Goal: Task Accomplishment & Management: Use online tool/utility

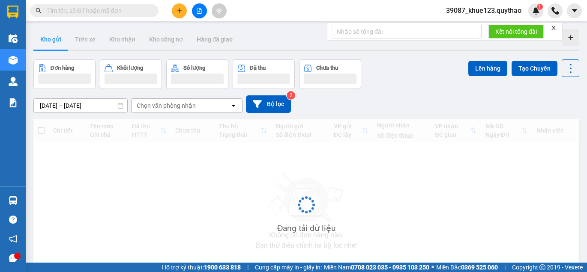
drag, startPoint x: 190, startPoint y: 6, endPoint x: 183, endPoint y: 12, distance: 8.8
click at [183, 12] on button at bounding box center [179, 10] width 15 height 15
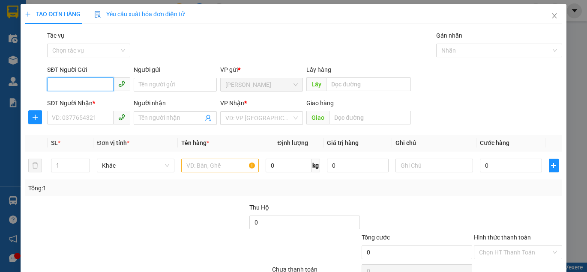
click at [81, 89] on input "SĐT Người Gửi" at bounding box center [80, 85] width 66 height 14
click at [90, 84] on input "SĐT Người Gửi" at bounding box center [80, 85] width 66 height 14
drag, startPoint x: 197, startPoint y: 83, endPoint x: 143, endPoint y: 83, distance: 54.4
click at [195, 83] on input "Người gửi" at bounding box center [175, 85] width 83 height 14
click at [59, 84] on input "SĐT Người Gửi" at bounding box center [80, 85] width 66 height 14
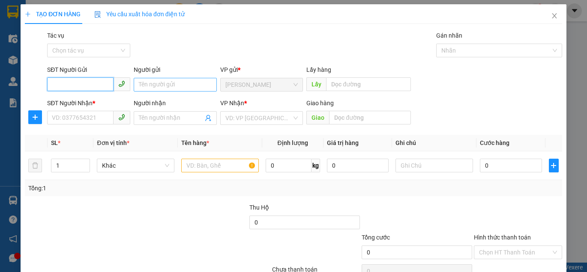
type input "2"
click at [85, 101] on div "0931266822" at bounding box center [88, 101] width 72 height 9
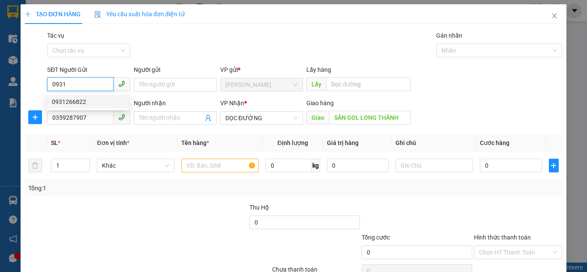
type input "0931266822"
type input "0359287907"
type input "SÂN GOL LONG THÀNH"
type input "0931266822"
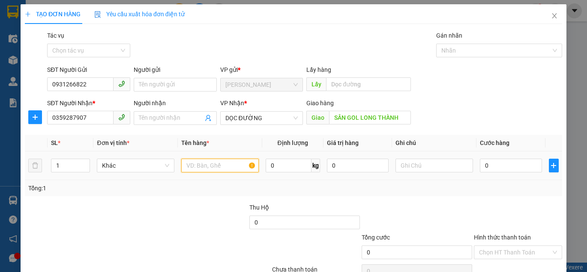
click at [230, 168] on input "text" at bounding box center [220, 166] width 78 height 14
type input "1 THÙNG GIẤY"
type input "1"
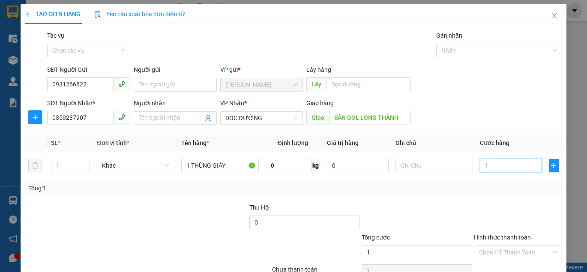
type input "15"
type input "150"
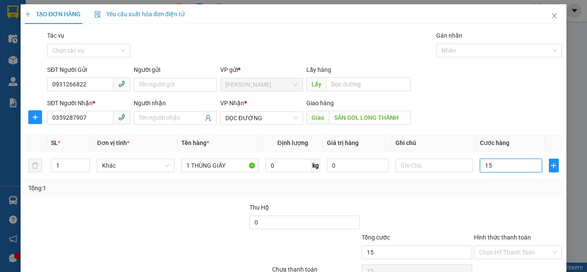
type input "150"
type input "1.500"
type input "15.000"
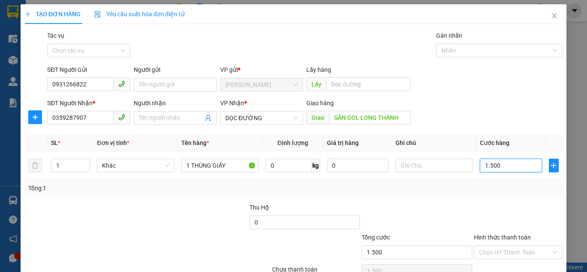
type input "15.000"
type input "150.000"
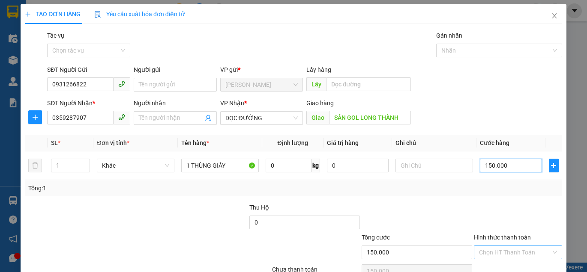
type input "150.000"
drag, startPoint x: 500, startPoint y: 253, endPoint x: 505, endPoint y: 252, distance: 4.7
click at [505, 252] on input "Hình thức thanh toán" at bounding box center [515, 252] width 72 height 13
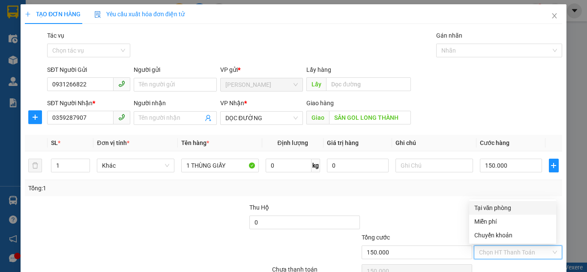
drag, startPoint x: 496, startPoint y: 208, endPoint x: 468, endPoint y: 269, distance: 67.5
click at [496, 209] on div "Tại văn phòng" at bounding box center [512, 207] width 77 height 9
type input "0"
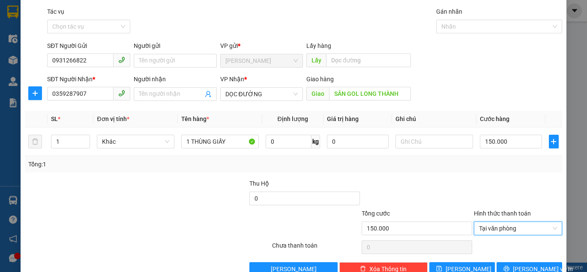
scroll to position [45, 0]
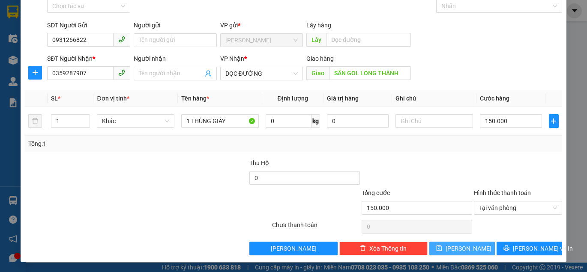
click at [454, 248] on button "[PERSON_NAME]" at bounding box center [462, 249] width 66 height 14
type input "0"
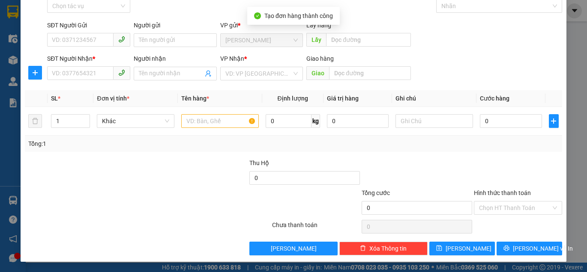
click at [72, 30] on div "SĐT Người Gửi" at bounding box center [88, 25] width 83 height 9
click at [72, 33] on input "SĐT Người Gửi" at bounding box center [80, 40] width 66 height 14
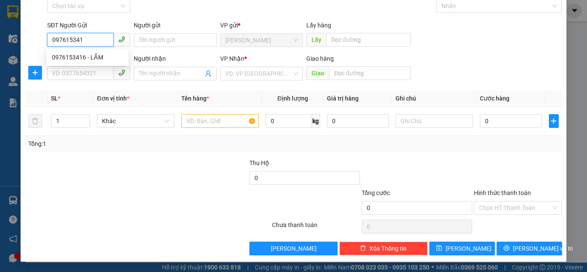
type input "0976153416"
click at [95, 59] on div "0976153416 - LẮM" at bounding box center [88, 57] width 72 height 9
type input "LẮM"
type input "0913865615"
type input "0976153416"
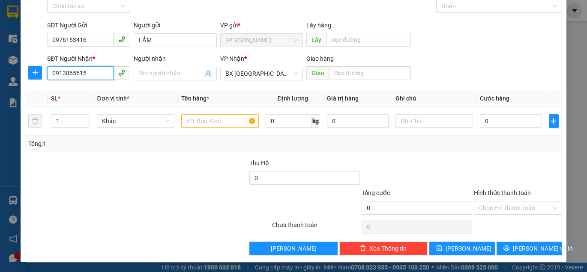
click at [87, 73] on input "0913865615" at bounding box center [80, 73] width 66 height 14
click at [209, 128] on td at bounding box center [220, 121] width 84 height 29
drag, startPoint x: 217, startPoint y: 124, endPoint x: 227, endPoint y: 118, distance: 11.2
click at [218, 123] on input "text" at bounding box center [220, 121] width 78 height 14
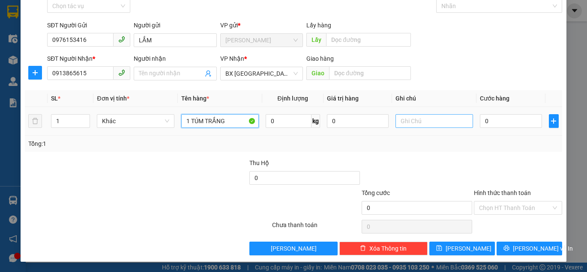
type input "1 TÚM TRẮNG"
drag, startPoint x: 454, startPoint y: 115, endPoint x: 480, endPoint y: 115, distance: 25.3
click at [471, 115] on tr "1 Khác 1 TÚM TRẮNG 0 kg 0 0" at bounding box center [293, 121] width 537 height 29
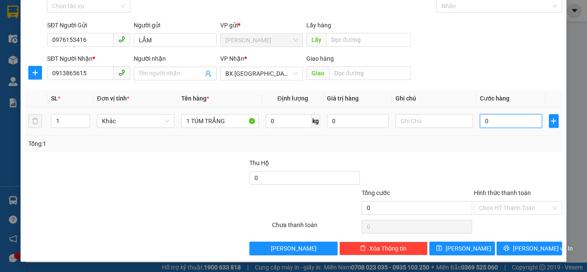
click at [497, 125] on input "0" at bounding box center [511, 121] width 62 height 14
type input "7"
type input "70"
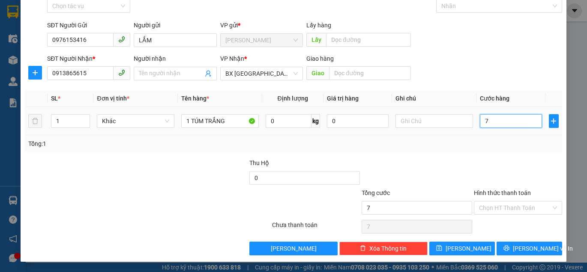
type input "70"
type input "700"
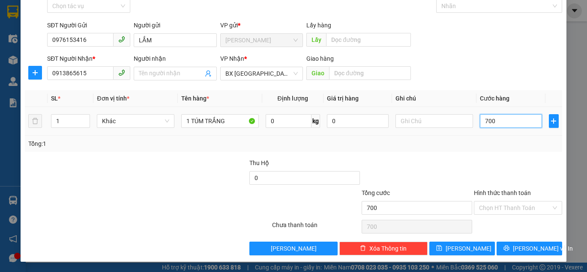
type input "7.000"
type input "70.000"
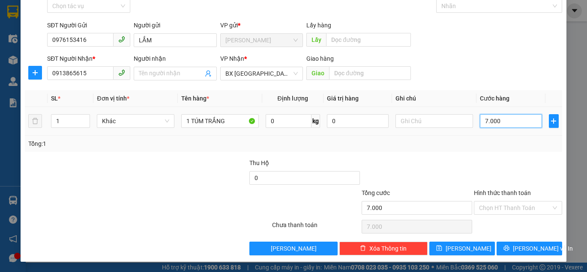
type input "70.000"
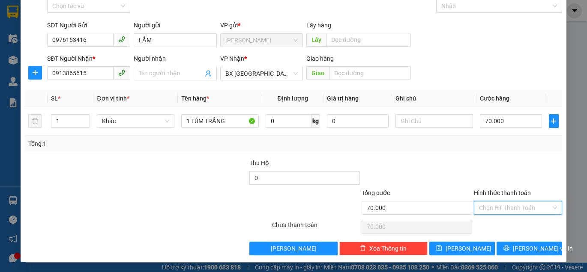
drag, startPoint x: 500, startPoint y: 209, endPoint x: 509, endPoint y: 203, distance: 11.1
click at [502, 207] on input "Hình thức thanh toán" at bounding box center [515, 208] width 72 height 13
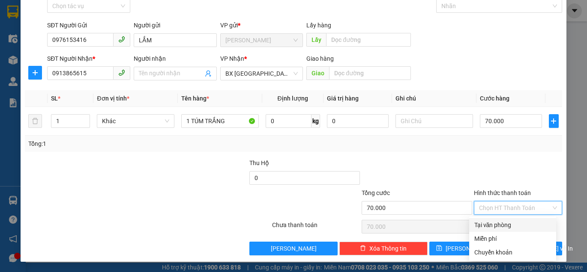
click at [499, 225] on div "Tại văn phòng" at bounding box center [512, 225] width 77 height 9
type input "0"
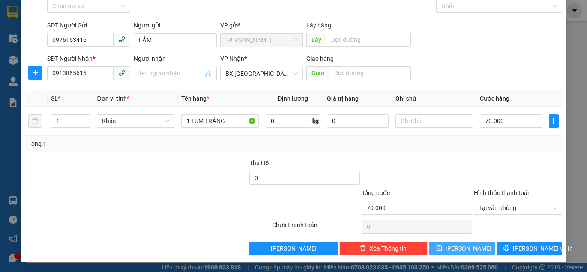
click at [466, 245] on span "[PERSON_NAME]" at bounding box center [468, 248] width 46 height 9
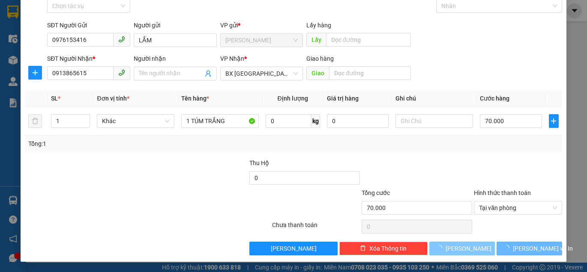
type input "0"
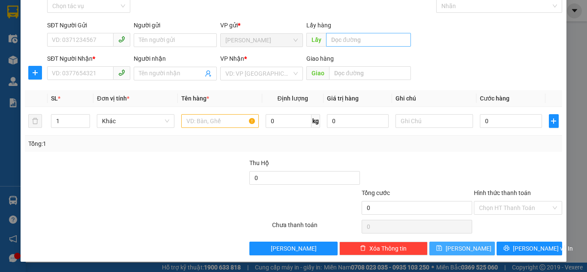
scroll to position [0, 0]
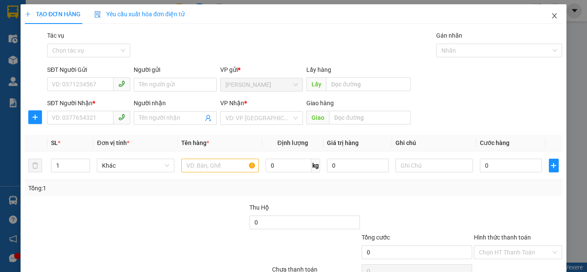
click at [542, 14] on span "Close" at bounding box center [554, 16] width 24 height 24
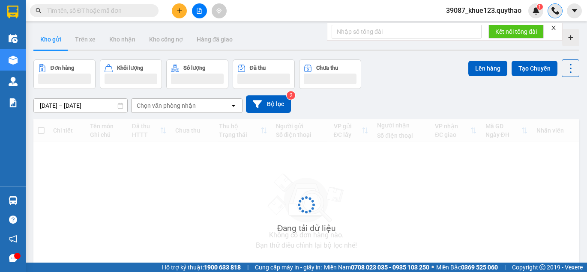
drag, startPoint x: 553, startPoint y: 17, endPoint x: 560, endPoint y: 14, distance: 6.9
click at [554, 16] on div at bounding box center [554, 10] width 15 height 15
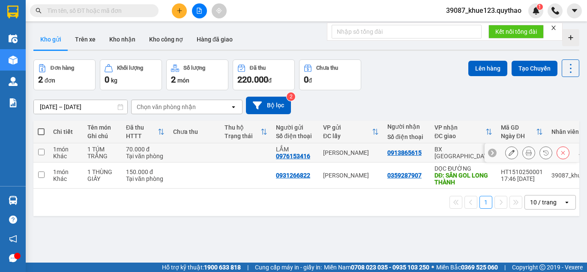
click at [48, 154] on td at bounding box center [40, 152] width 15 height 19
checkbox input "true"
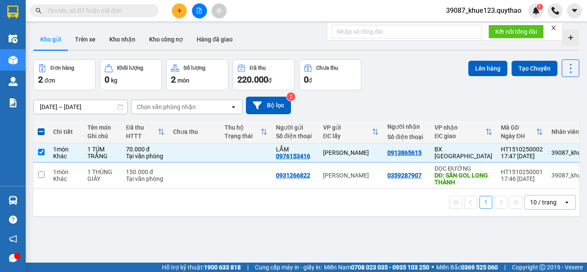
drag, startPoint x: 475, startPoint y: 65, endPoint x: 585, endPoint y: 60, distance: 109.8
click at [475, 64] on button "Lên hàng" at bounding box center [487, 68] width 39 height 15
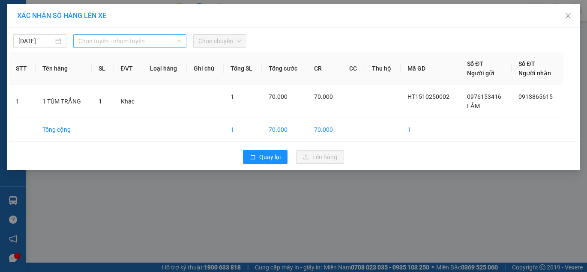
drag, startPoint x: 140, startPoint y: 43, endPoint x: 142, endPoint y: 64, distance: 21.5
click at [140, 45] on span "Chọn tuyến - nhóm tuyến" at bounding box center [129, 41] width 103 height 13
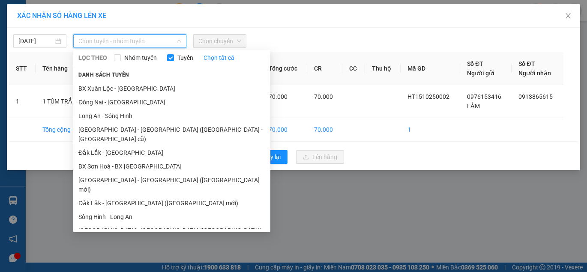
scroll to position [69, 0]
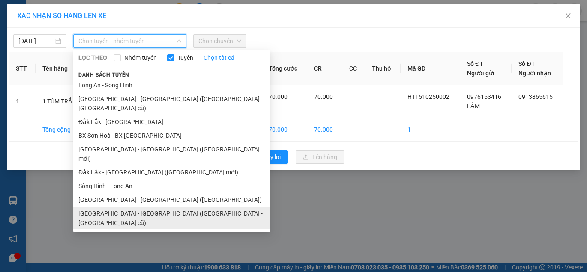
drag, startPoint x: 139, startPoint y: 208, endPoint x: 140, endPoint y: 188, distance: 19.7
click at [138, 195] on ul "[GEOGRAPHIC_DATA] - [GEOGRAPHIC_DATA] (T) [GEOGRAPHIC_DATA] - [GEOGRAPHIC_DATA]…" at bounding box center [171, 154] width 197 height 150
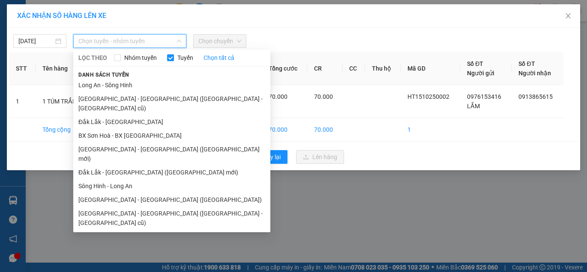
click at [145, 230] on li "[GEOGRAPHIC_DATA] - [GEOGRAPHIC_DATA]" at bounding box center [171, 237] width 197 height 14
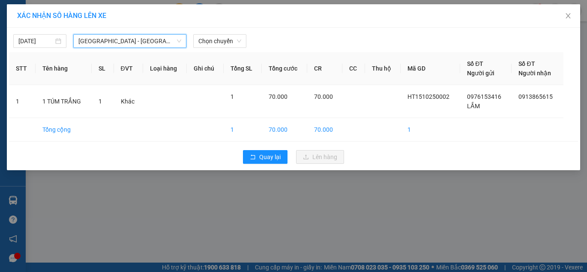
drag, startPoint x: 200, startPoint y: 36, endPoint x: 211, endPoint y: 49, distance: 17.4
click at [207, 46] on span "Chọn chuyến" at bounding box center [219, 41] width 43 height 13
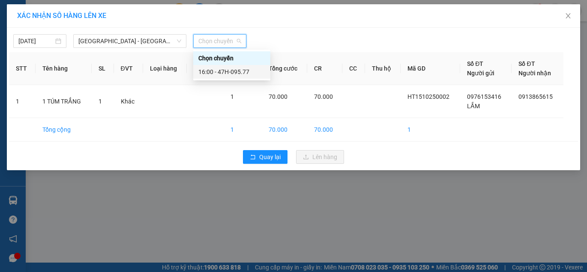
drag, startPoint x: 215, startPoint y: 73, endPoint x: 275, endPoint y: 86, distance: 62.2
click at [230, 75] on div "16:00 - 47H-095.77" at bounding box center [231, 71] width 67 height 9
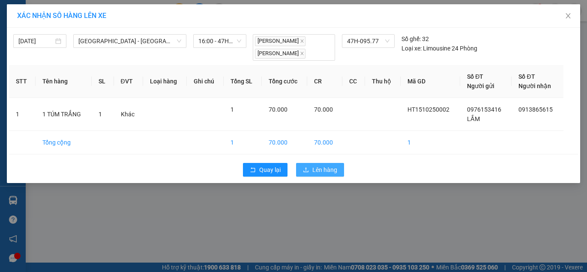
click at [324, 171] on span "Lên hàng" at bounding box center [324, 169] width 25 height 9
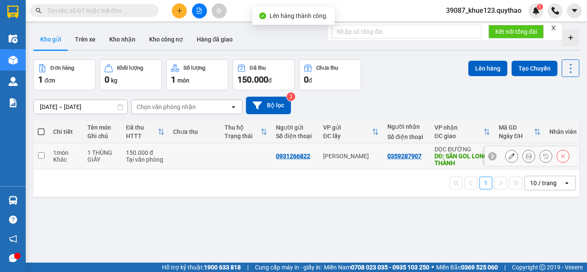
drag, startPoint x: 41, startPoint y: 158, endPoint x: 132, endPoint y: 149, distance: 91.6
click at [42, 158] on input "checkbox" at bounding box center [41, 155] width 6 height 6
checkbox input "true"
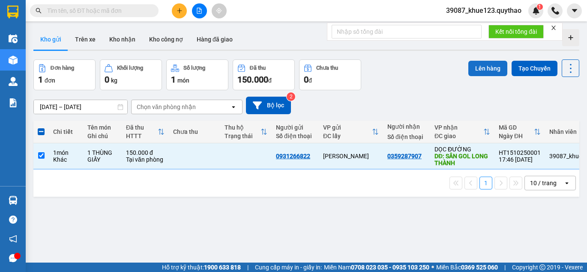
click at [490, 70] on button "Lên hàng" at bounding box center [487, 68] width 39 height 15
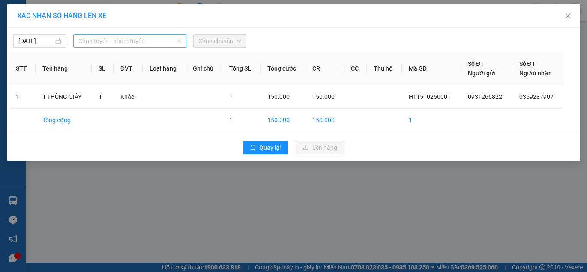
click at [152, 36] on span "Chọn tuyến - nhóm tuyến" at bounding box center [129, 41] width 103 height 13
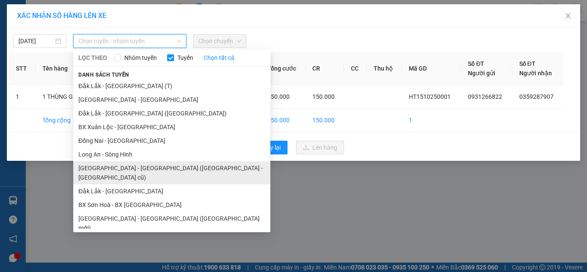
scroll to position [69, 0]
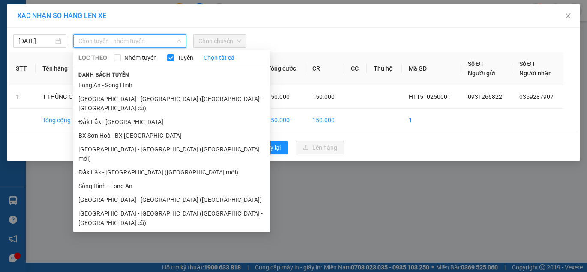
click at [105, 244] on li "Đắk Lắk - [GEOGRAPHIC_DATA]" at bounding box center [171, 251] width 197 height 14
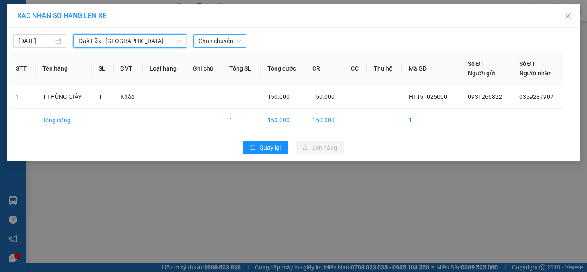
drag, startPoint x: 190, startPoint y: 46, endPoint x: 206, endPoint y: 45, distance: 16.7
click at [206, 45] on div "Chọn chuyến" at bounding box center [220, 41] width 60 height 14
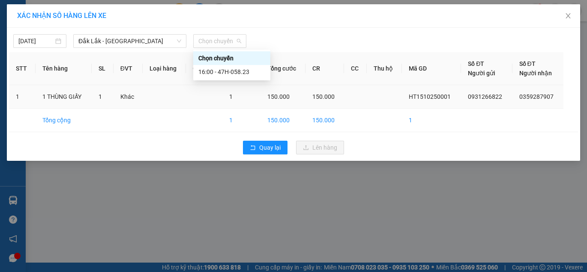
drag, startPoint x: 208, startPoint y: 45, endPoint x: 203, endPoint y: 86, distance: 41.0
click at [208, 48] on div "[DATE] [GEOGRAPHIC_DATA] - [GEOGRAPHIC_DATA] LỌC THEO Nhóm tuyến Tuyến [GEOGRAP…" at bounding box center [293, 94] width 573 height 133
drag, startPoint x: 213, startPoint y: 75, endPoint x: 185, endPoint y: 77, distance: 27.5
click at [206, 78] on div "16:00 - 47H-058.23" at bounding box center [231, 72] width 77 height 14
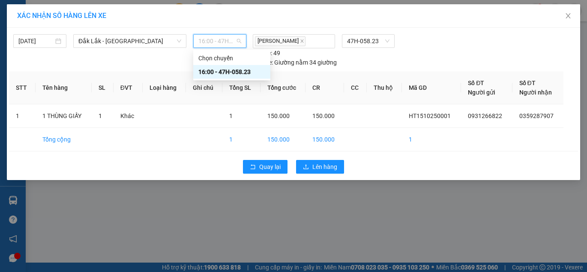
drag, startPoint x: 232, startPoint y: 39, endPoint x: 243, endPoint y: 39, distance: 11.6
click at [241, 39] on span "16:00 - 47H-058.23" at bounding box center [219, 41] width 43 height 13
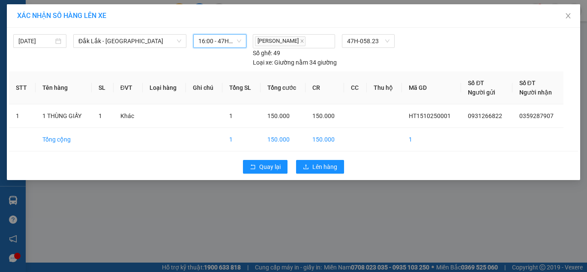
drag, startPoint x: 243, startPoint y: 39, endPoint x: 262, endPoint y: 104, distance: 67.4
click at [243, 40] on div "16:00 - 47H-058.23" at bounding box center [219, 41] width 53 height 14
click at [316, 163] on span "Lên hàng" at bounding box center [324, 166] width 25 height 9
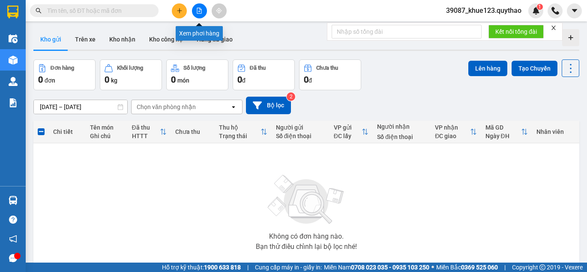
click at [198, 6] on button at bounding box center [199, 10] width 15 height 15
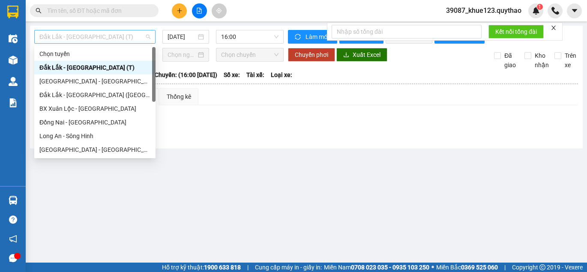
click at [79, 32] on span "Đắk Lắk - [GEOGRAPHIC_DATA] (T)" at bounding box center [94, 36] width 111 height 13
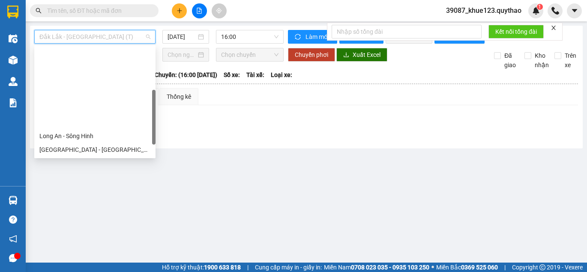
scroll to position [123, 0]
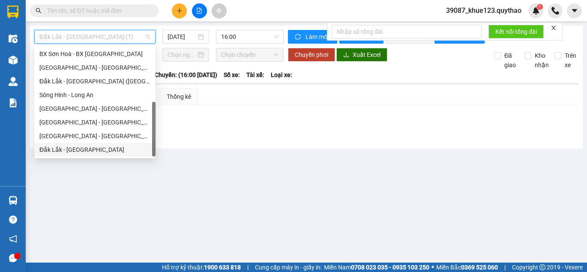
drag, startPoint x: 96, startPoint y: 152, endPoint x: 105, endPoint y: 149, distance: 9.7
click at [96, 151] on div "Đắk Lắk - [GEOGRAPHIC_DATA]" at bounding box center [94, 149] width 111 height 9
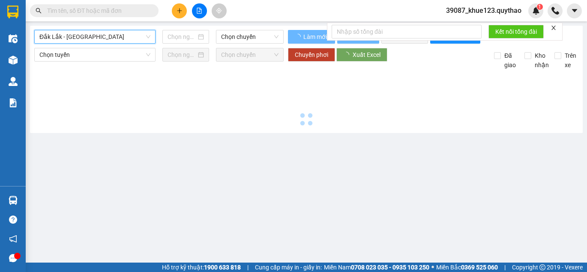
type input "[DATE]"
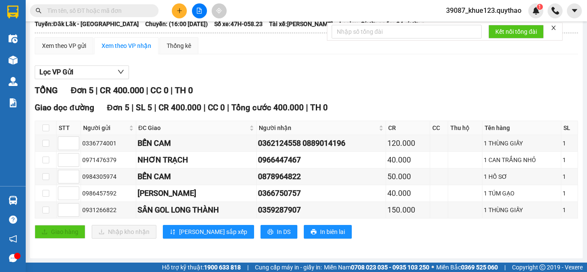
scroll to position [58, 0]
drag, startPoint x: 47, startPoint y: 211, endPoint x: 66, endPoint y: 211, distance: 18.8
click at [60, 211] on tr "0931266822 SÂN GOL LONG THÀNH 0359287907 150.000 1 THÙNG GIẤY 1" at bounding box center [306, 210] width 543 height 17
click at [49, 209] on td at bounding box center [45, 210] width 21 height 17
click at [44, 210] on input "checkbox" at bounding box center [45, 210] width 7 height 7
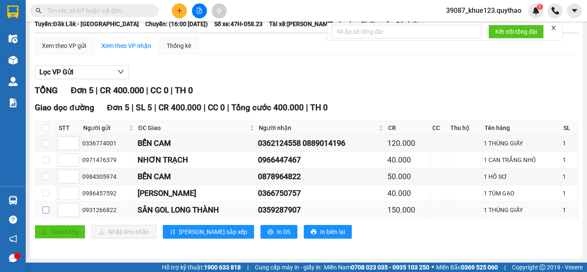
checkbox input "true"
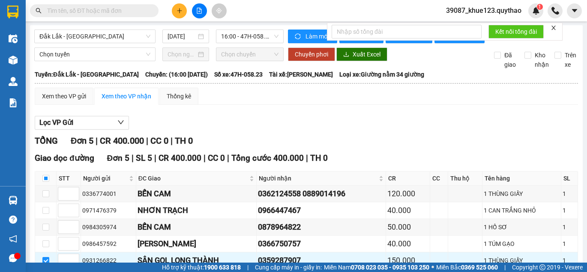
scroll to position [0, 0]
click at [554, 23] on form "Kết nối tổng đài" at bounding box center [445, 32] width 236 height 18
click at [554, 25] on form "Kết nối tổng đài" at bounding box center [445, 32] width 236 height 18
drag, startPoint x: 554, startPoint y: 27, endPoint x: 550, endPoint y: 30, distance: 4.9
click at [555, 27] on icon "close" at bounding box center [553, 28] width 6 height 6
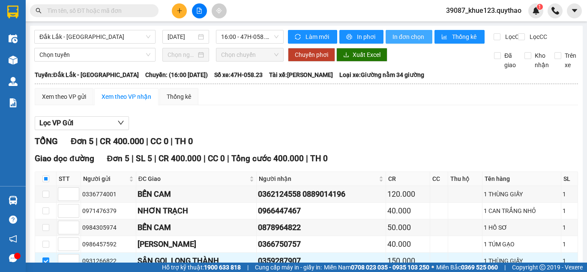
drag, startPoint x: 401, startPoint y: 34, endPoint x: 585, endPoint y: 107, distance: 197.3
click at [404, 34] on span "In đơn chọn" at bounding box center [408, 36] width 33 height 9
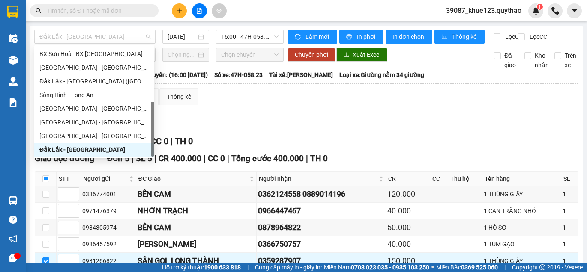
drag, startPoint x: 126, startPoint y: 35, endPoint x: 136, endPoint y: 48, distance: 16.9
click at [127, 35] on span "Đắk Lắk - [GEOGRAPHIC_DATA]" at bounding box center [94, 36] width 111 height 13
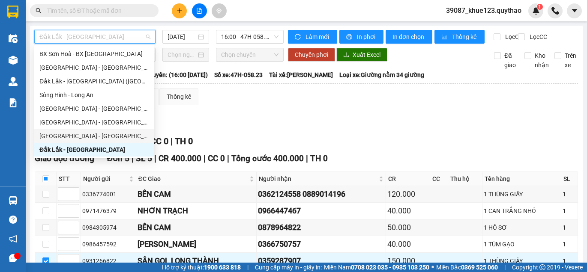
click at [88, 140] on div "[GEOGRAPHIC_DATA] - [GEOGRAPHIC_DATA]" at bounding box center [94, 136] width 120 height 14
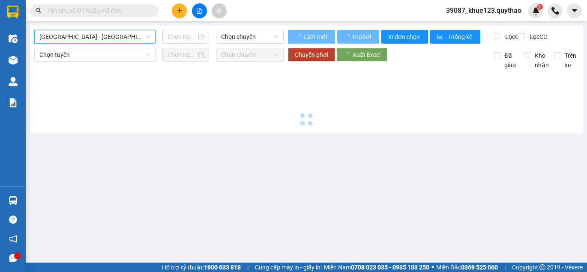
type input "[DATE]"
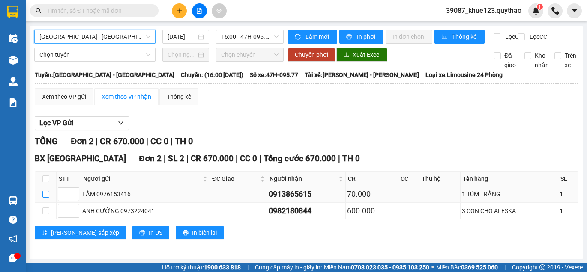
click at [45, 198] on input "checkbox" at bounding box center [45, 194] width 7 height 7
checkbox input "true"
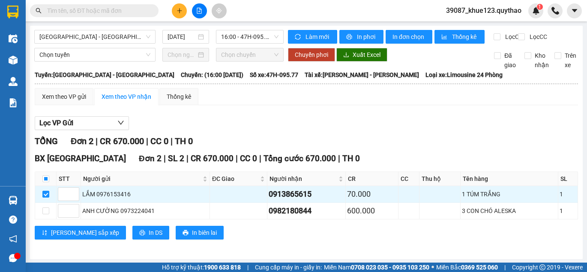
click at [411, 44] on div "Làm mới In phơi In đơn chọn Thống kê" at bounding box center [391, 37] width 206 height 14
click at [415, 31] on button "In đơn chọn" at bounding box center [408, 37] width 47 height 14
